Goal: Task Accomplishment & Management: Manage account settings

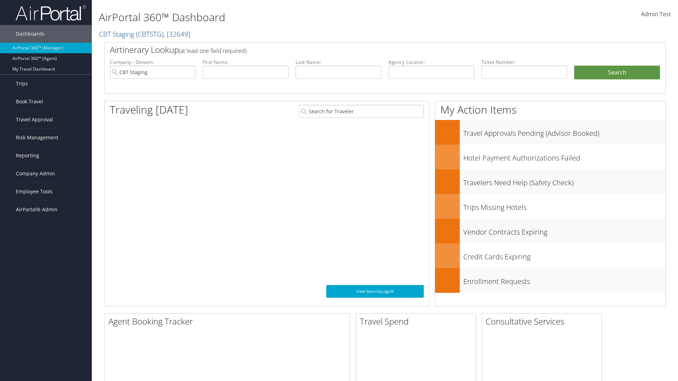
click at [46, 174] on span "Company Admin" at bounding box center [35, 174] width 39 height 18
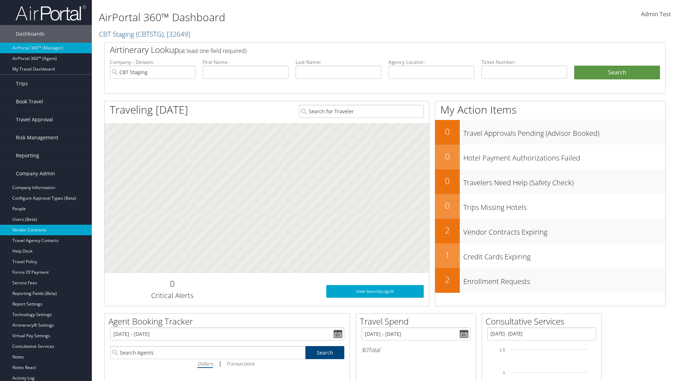
click at [46, 230] on link "Vendor Contracts" at bounding box center [46, 230] width 92 height 11
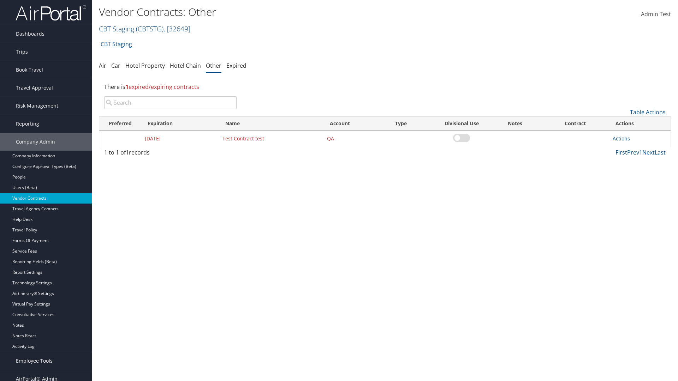
click at [116, 29] on link "CBT Staging ( CBTSTG ) , [ 32649 ]" at bounding box center [144, 29] width 91 height 10
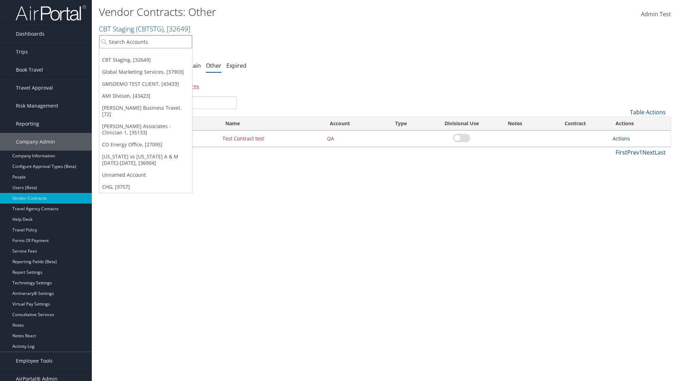
click at [145, 42] on input "search" at bounding box center [145, 41] width 93 height 13
type input "Global Marketing Services"
